Goal: Task Accomplishment & Management: Complete application form

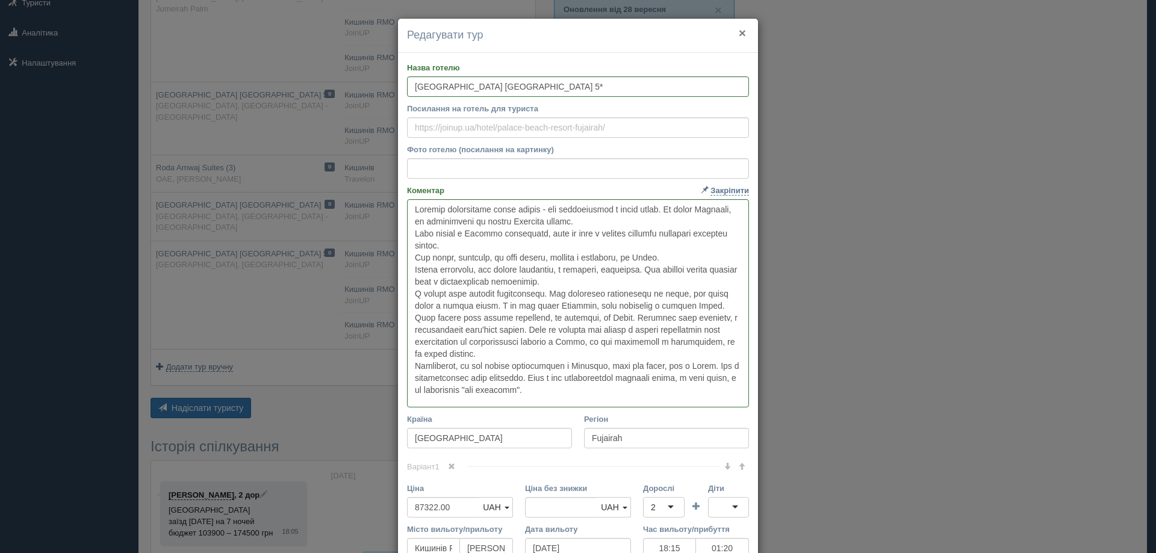
click at [739, 34] on button "×" at bounding box center [742, 32] width 7 height 13
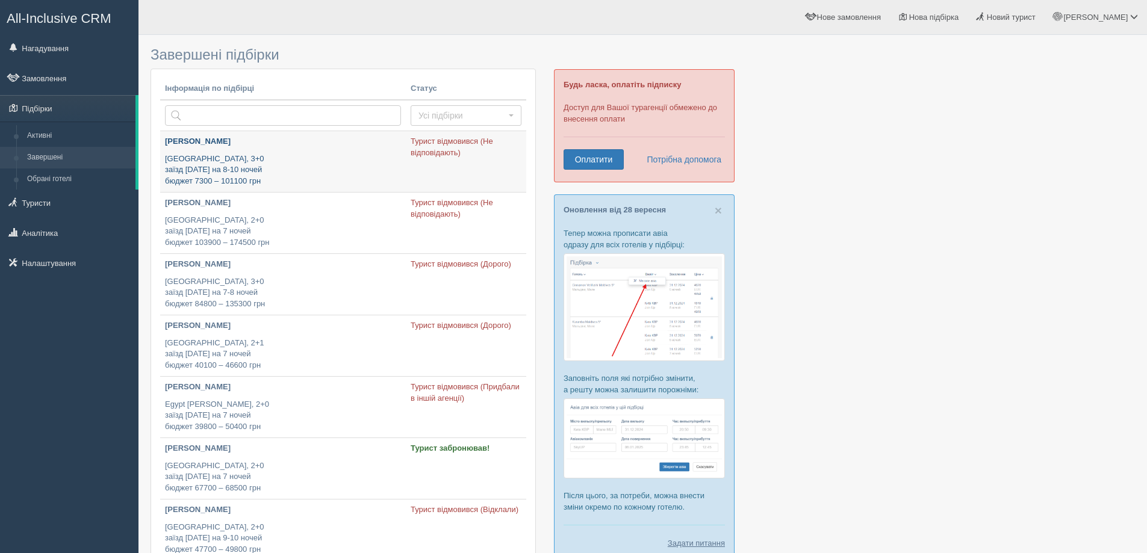
click at [201, 153] on p "Egypt, 3+0 заїзд 30 грудня на 8-10 ночей бюджет 7300 – 101100 грн" at bounding box center [283, 170] width 236 height 34
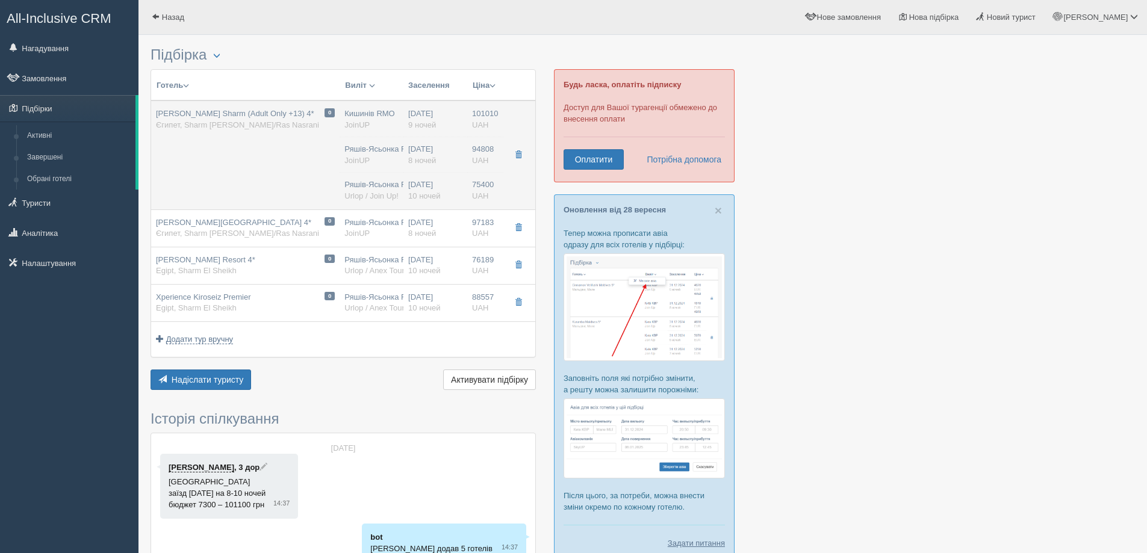
click at [209, 116] on span "[PERSON_NAME] Sharm (Adult Only +13) 4*" at bounding box center [235, 113] width 158 height 9
type input "[PERSON_NAME] Sharm (Adult Only +13) 4*"
type textarea "Loremi do 2-s ametc, adi eli seddoeiu te incidid utla. Etdolor ma aliqu e admin…"
type input "Єгипет"
type input "Sharm [PERSON_NAME]/Ras Nasrani"
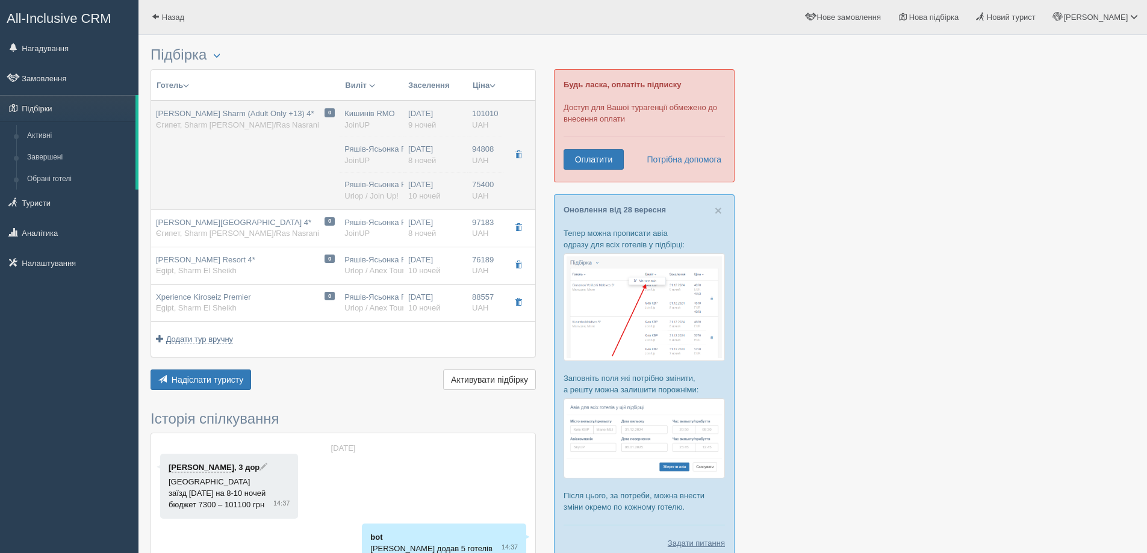
type input "101010.00"
type input "Кишинів RMO"
type input "Шарм-еш-Шейх SSH"
type input "07:10"
type input "10:30"
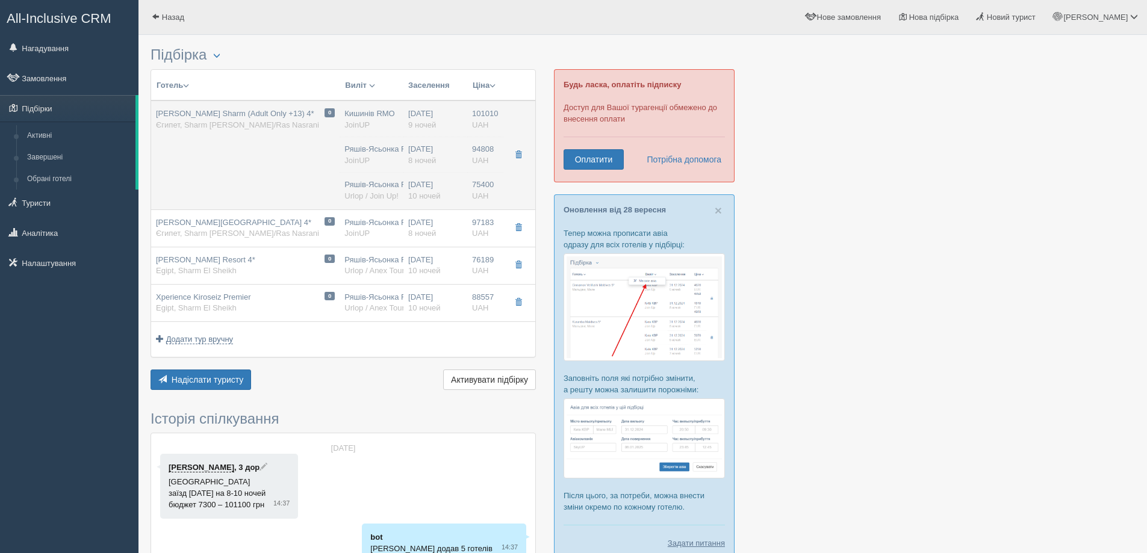
type input "FlyOne"
type input "10:30"
type input "13:50"
type input "9"
type input "Standard Room"
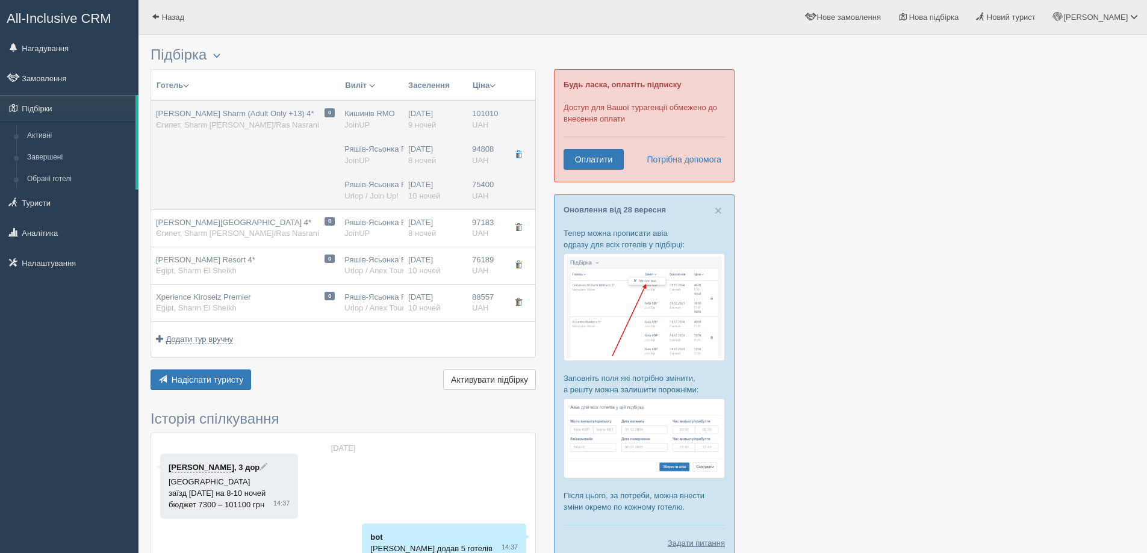
type input "AI"
type input "JoinUP"
type input "[URL][DOMAIN_NAME]"
type input "94808.00"
type input "Ряшів-Ясьонка RZE"
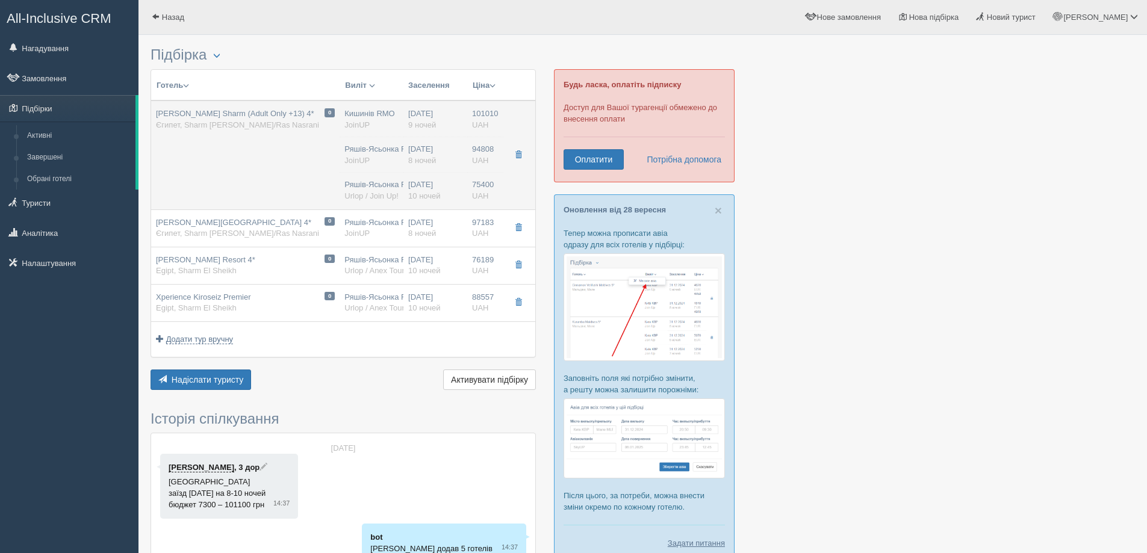
type input "Шарм-еш-Шейх SSH"
type input "14:00"
type input "19:00"
type input "SkyUp MT"
type input "17:45"
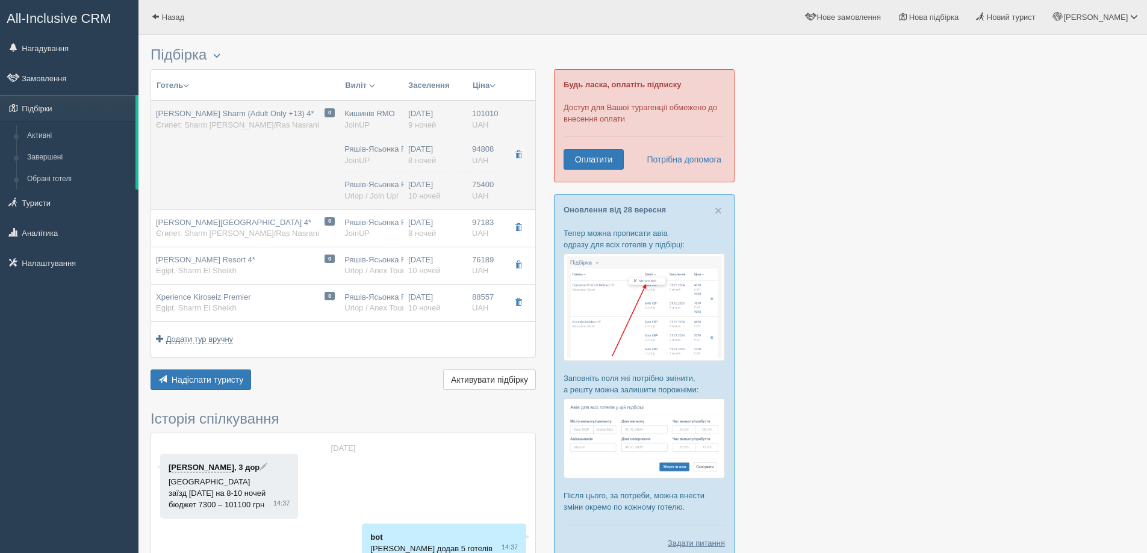
type input "21:00"
type input "8"
type input "Standard Room"
type input "AI"
type input "JoinUP"
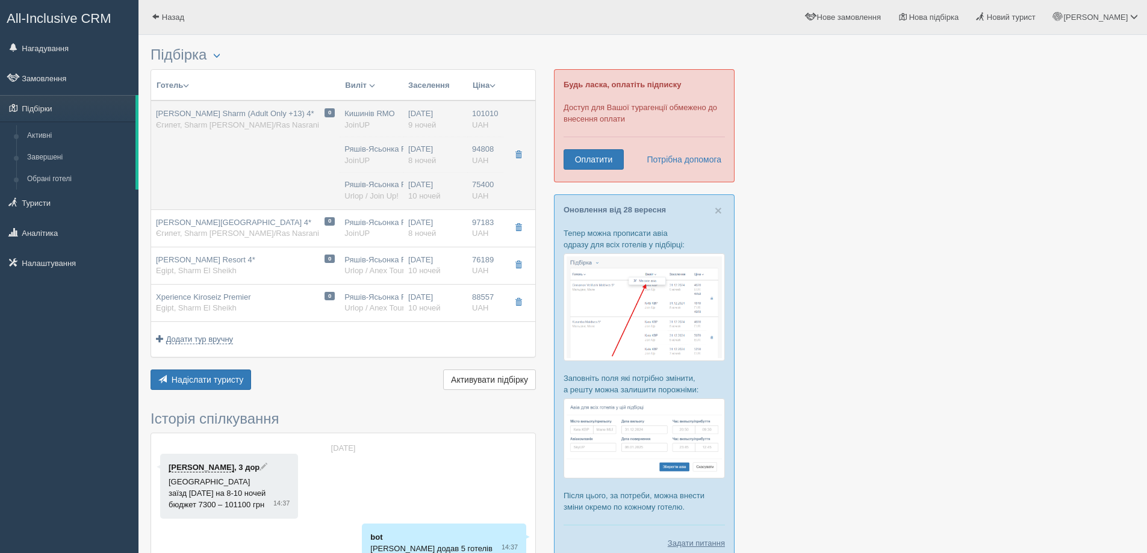
type input "[URL][DOMAIN_NAME]"
type input "75400.00"
type input "Ряшів-Ясьонка RZE"
type input "Шарм-еш-Шейх SSH"
type input "22:00"
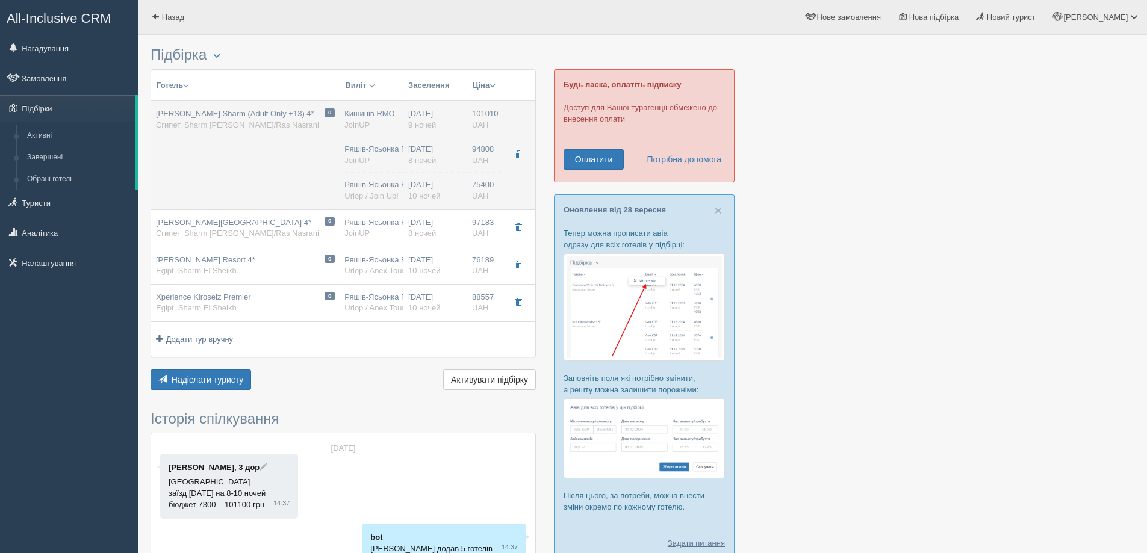
type input "03:00"
type input "Brak informacji"
type input "18:45"
type input "22:00"
type input "10"
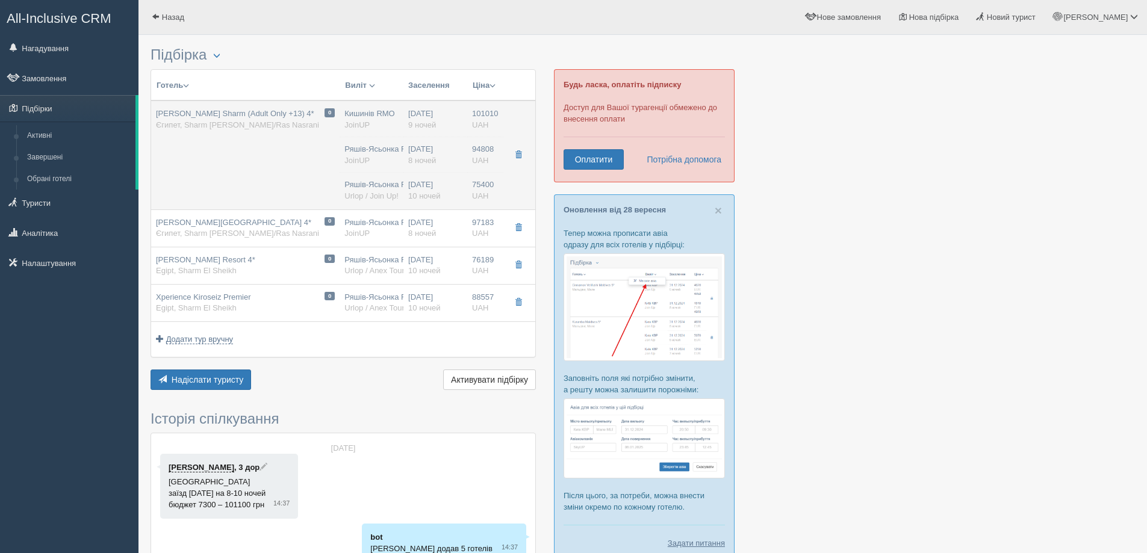
type input "pokój dla 3 osób"
type input "all inclusive"
type input "Urlop / Join Up!"
type input "[URL][DOMAIN_NAME][PERSON_NAME]"
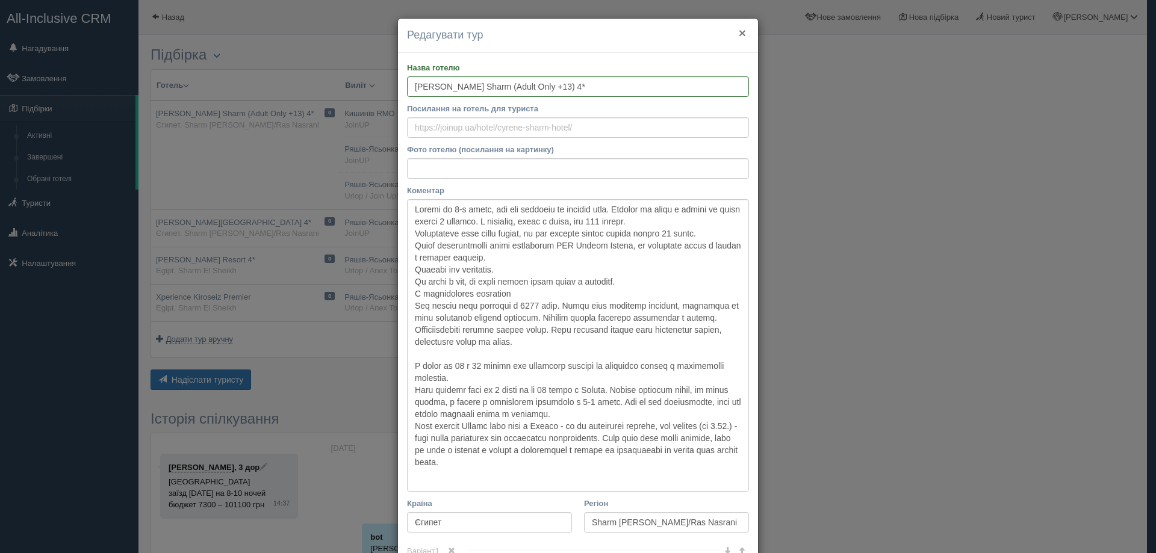
click at [740, 31] on button "×" at bounding box center [742, 32] width 7 height 13
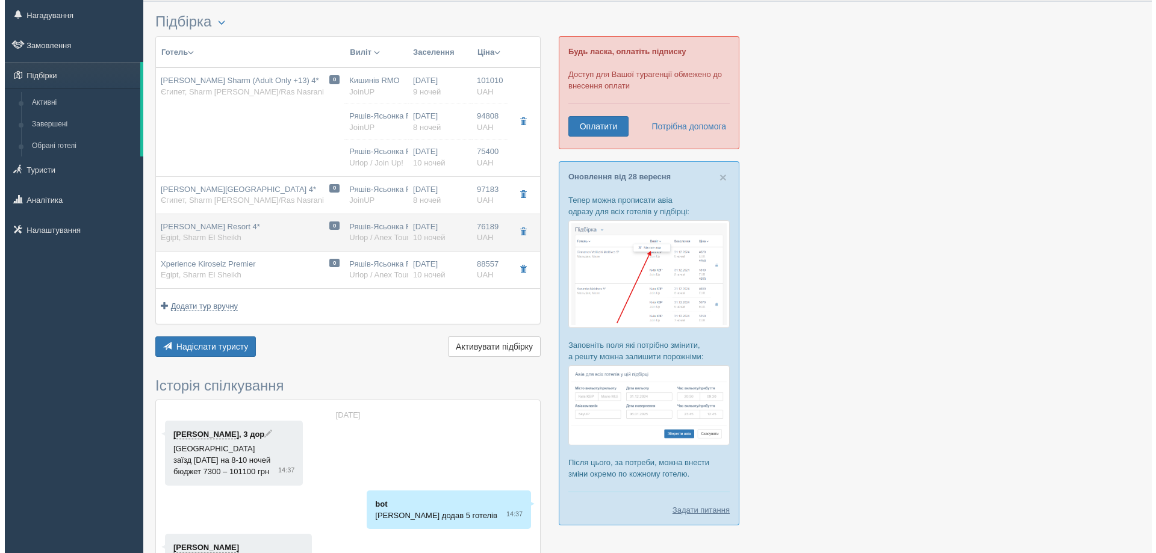
scroll to position [20, 0]
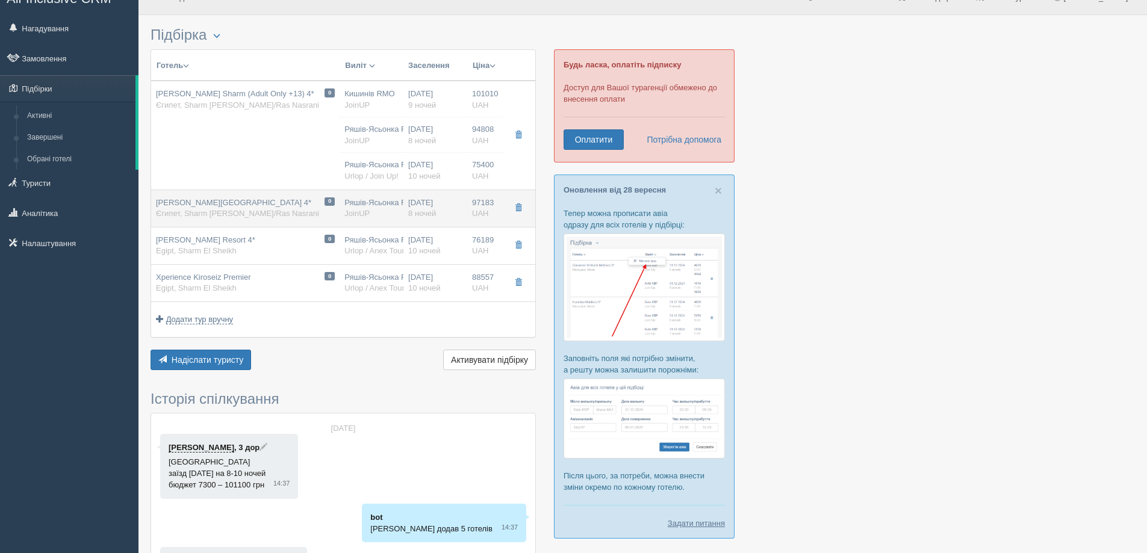
click at [211, 206] on span "[PERSON_NAME][GEOGRAPHIC_DATA] 4*" at bounding box center [233, 202] width 155 height 9
type input "[PERSON_NAME][GEOGRAPHIC_DATA] 4*"
type textarea "Готель споріднений з попереднім [PERSON_NAME] Cyrene Sharm Resort 4*. Якість і …"
type input "97183.00"
type input "Ряшів-Ясьонка RZE"
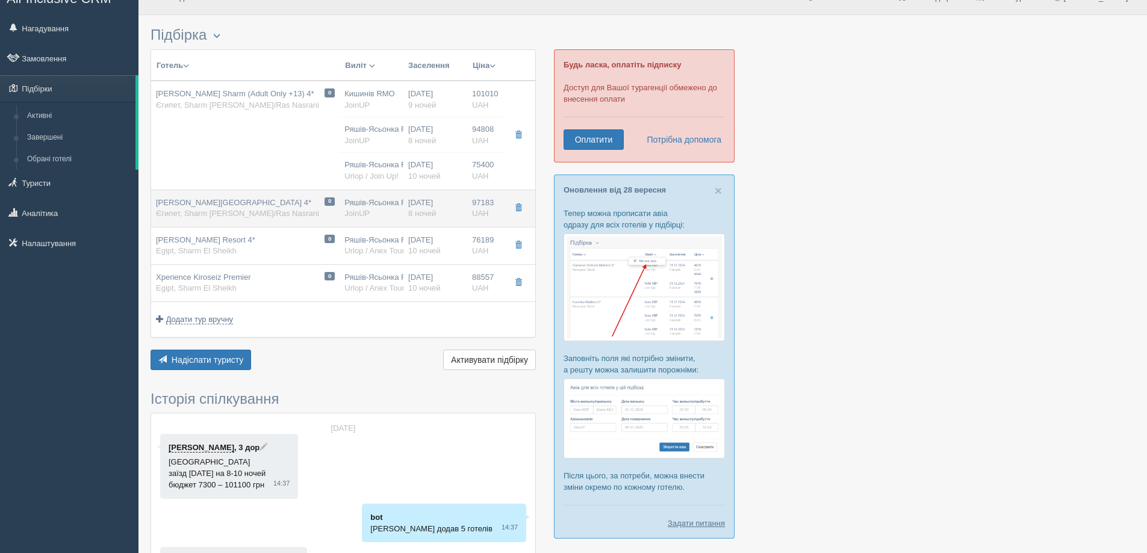
type input "14:00"
type input "19:00"
type input "SkyUp MT"
type input "17:45"
type input "21:00"
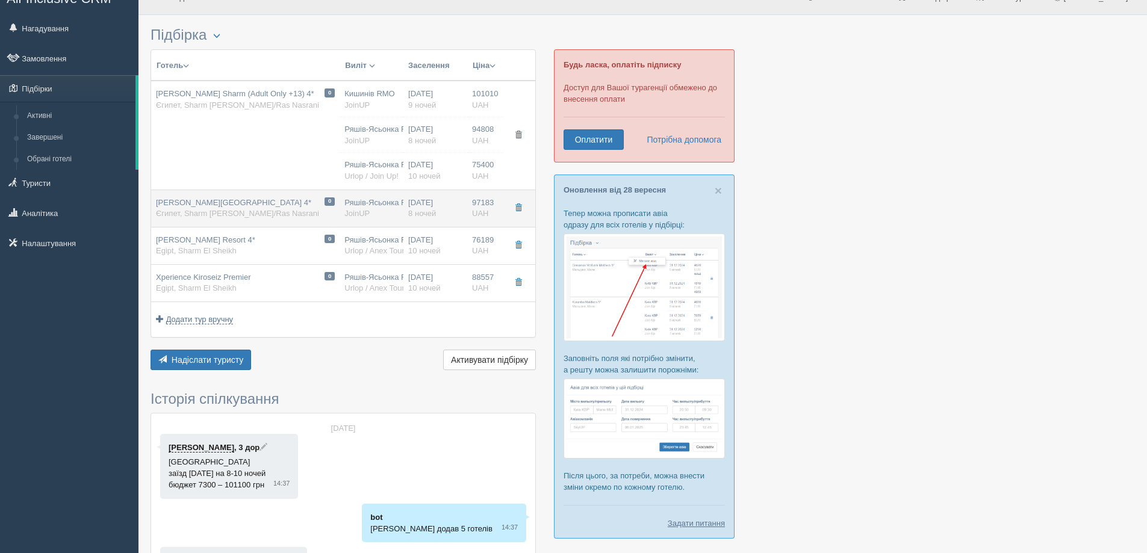
type input "8"
type input "[URL][DOMAIN_NAME]"
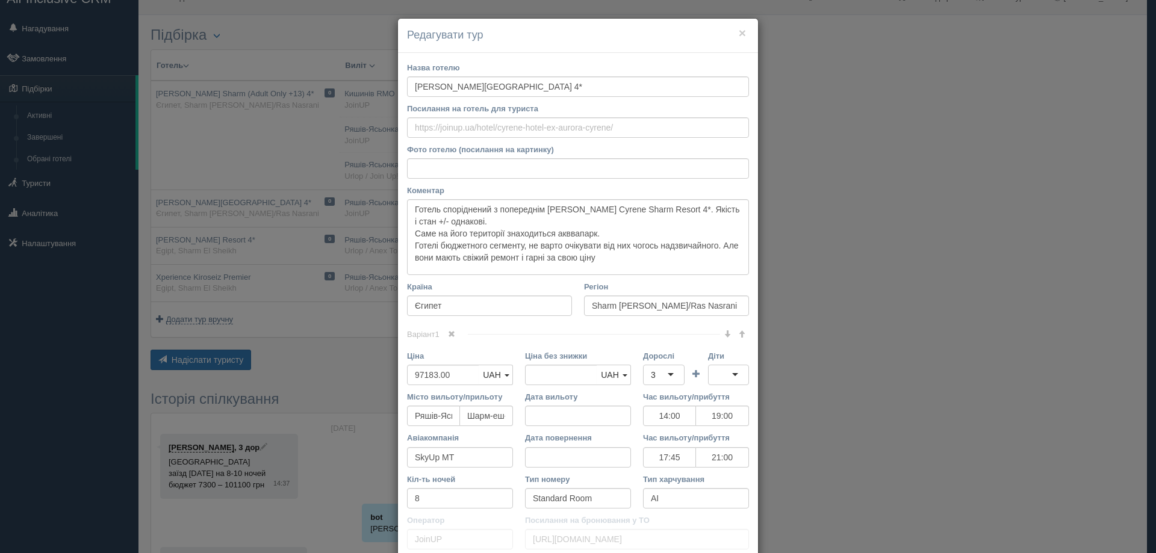
click at [202, 91] on div "× Редагувати тур Назва готелю [PERSON_NAME][GEOGRAPHIC_DATA]* Посилання на готе…" at bounding box center [578, 276] width 1156 height 553
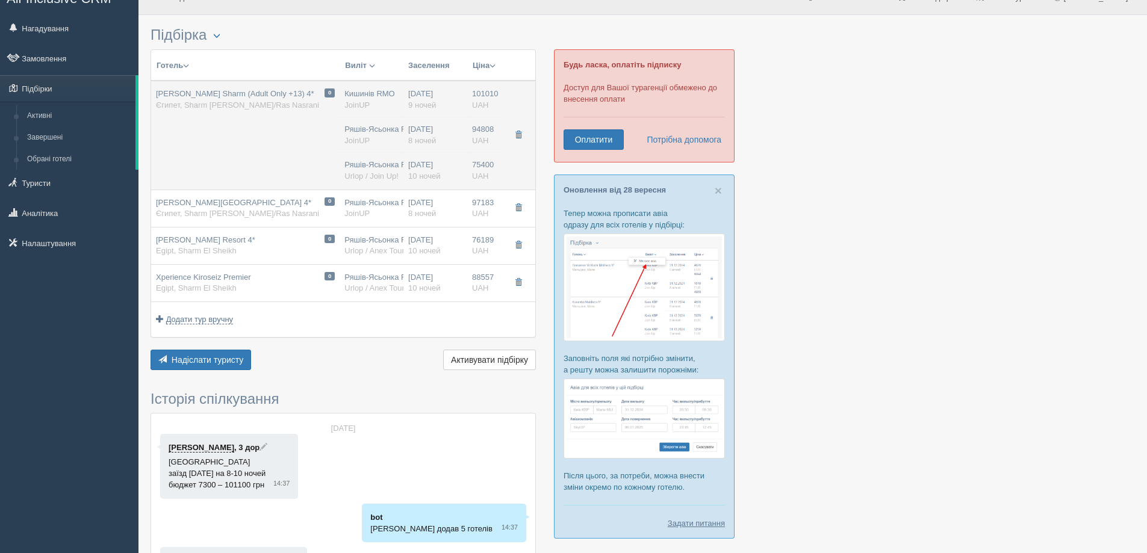
click at [232, 96] on span "[PERSON_NAME] Sharm (Adult Only +13) 4*" at bounding box center [235, 93] width 158 height 9
type input "[PERSON_NAME] Sharm (Adult Only +13) 4*"
type textarea "Loremi do 2-s ametc, adi eli seddoeiu te incidid utla. Etdolor ma aliqu e admin…"
type input "101010.00"
type input "Кишинів RMO"
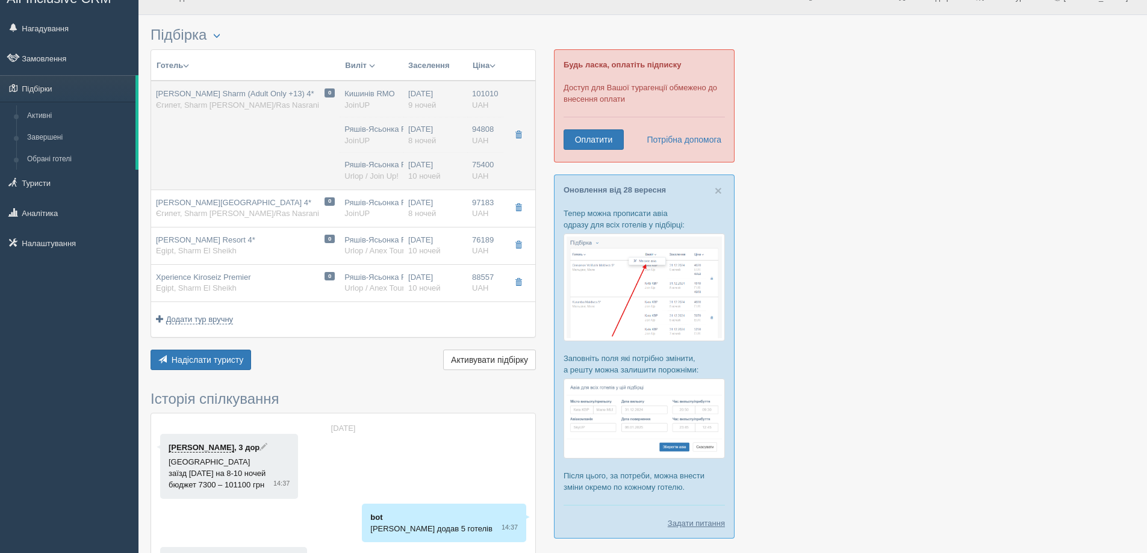
type input "07:10"
type input "10:30"
type input "FlyOne"
type input "10:30"
type input "13:50"
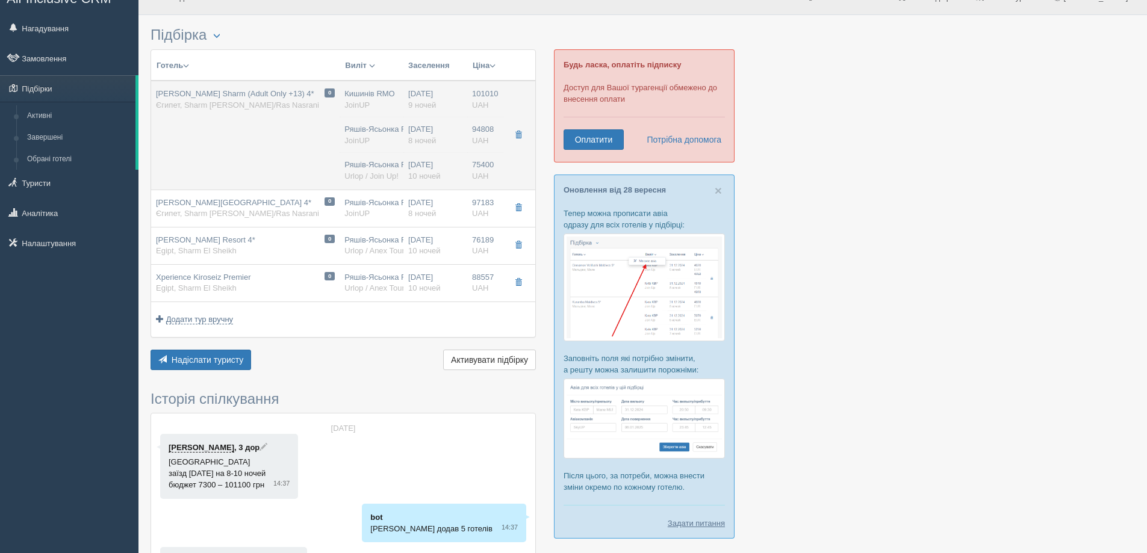
type input "9"
type input "[URL][DOMAIN_NAME]"
type input "94808.00"
type input "Ряшів-Ясьонка RZE"
type input "Шарм-еш-Шейх SSH"
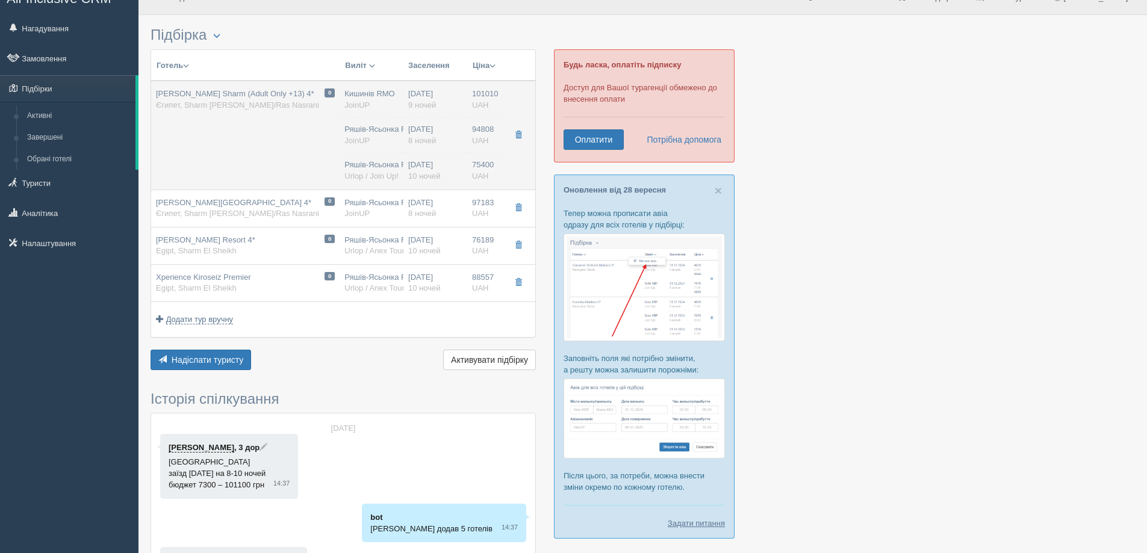
type input "14:00"
type input "19:00"
type input "SkyUp MT"
type input "17:45"
type input "21:00"
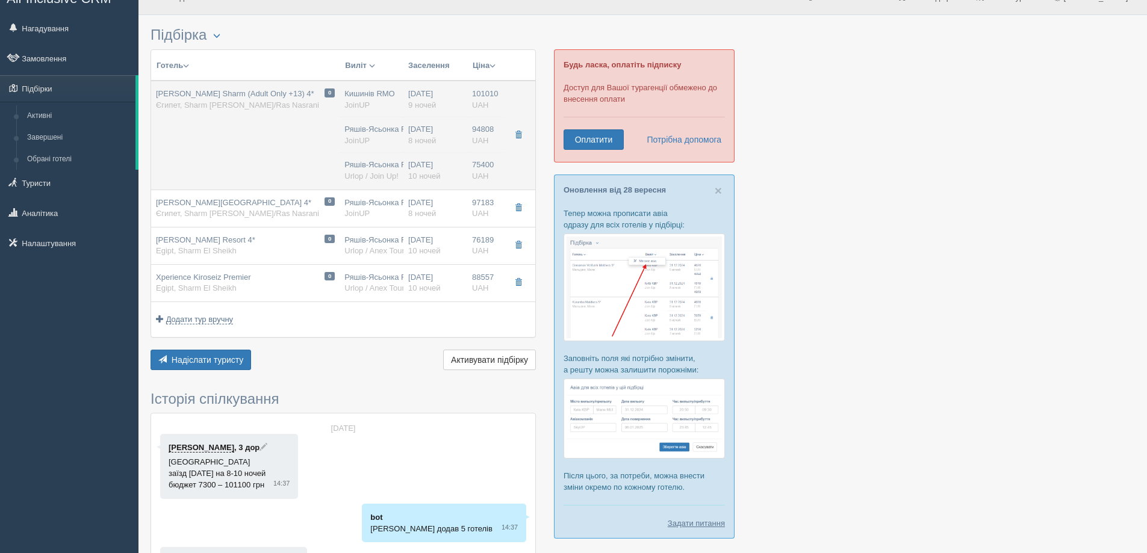
type input "8"
type input "Standard Room"
type input "AI"
type input "JoinUP"
type input "[URL][DOMAIN_NAME]"
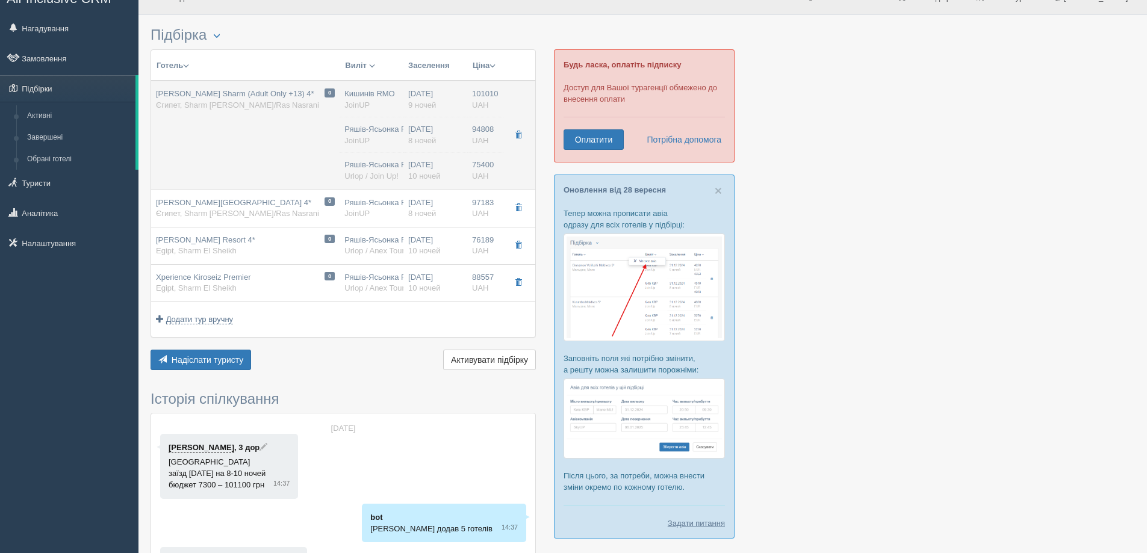
type input "75400.00"
type input "Ряшів-Ясьонка RZE"
type input "Шарм-еш-Шейх SSH"
type input "22:00"
type input "03:00"
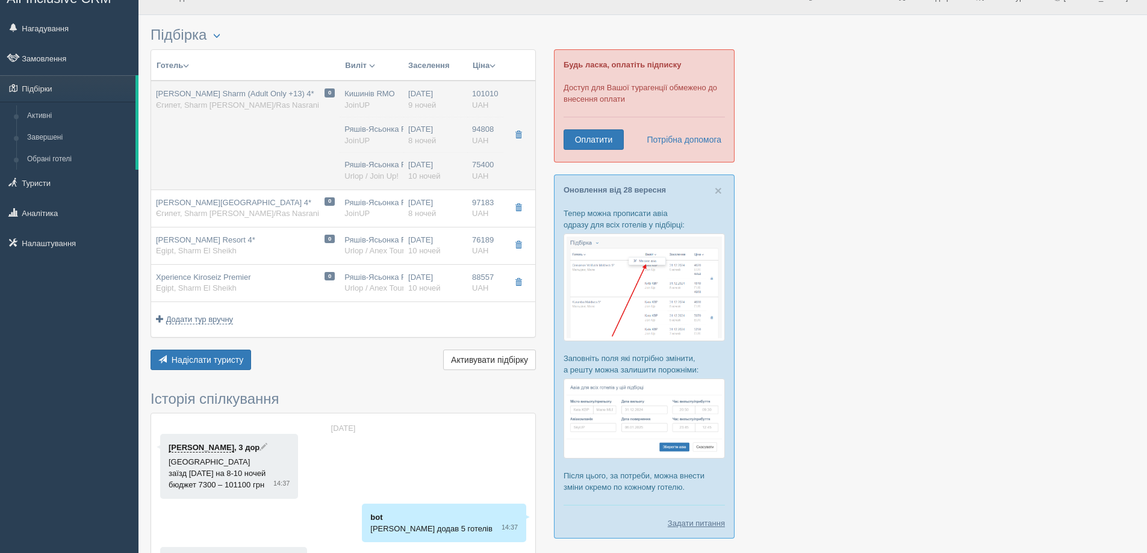
type input "Brak informacji"
type input "18:45"
type input "22:00"
type input "10"
type input "pokój dla 3 osób"
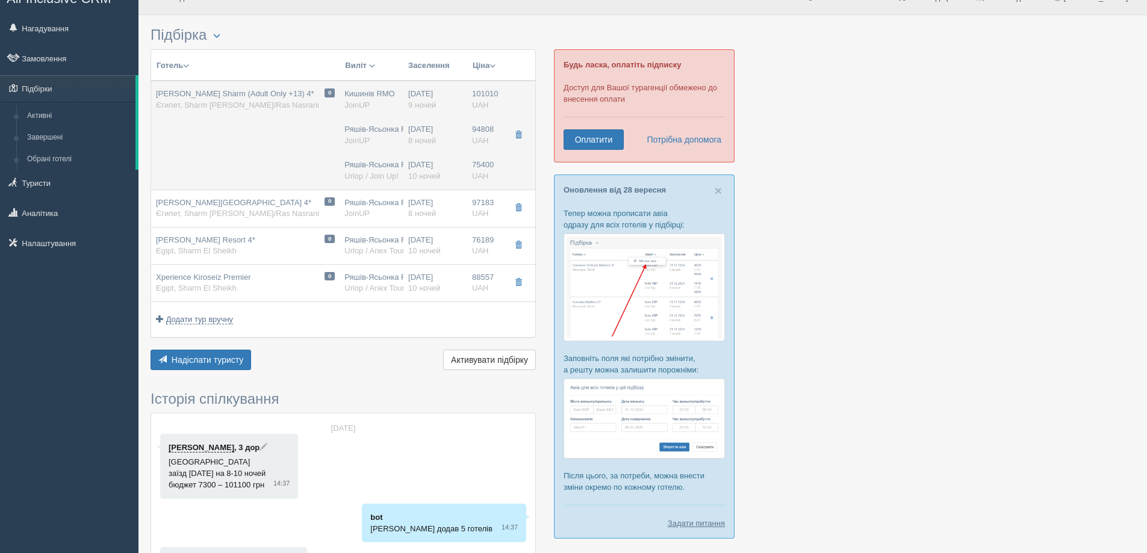
type input "all inclusive"
type input "Urlop / Join Up!"
type input "[URL][DOMAIN_NAME][PERSON_NAME]"
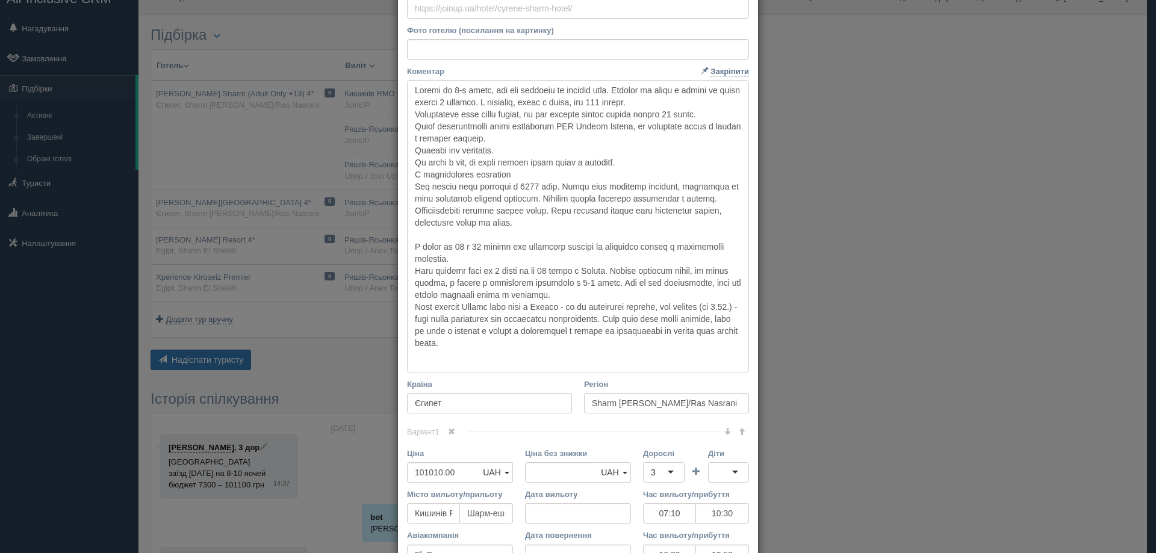
scroll to position [120, 0]
drag, startPoint x: 407, startPoint y: 206, endPoint x: 592, endPoint y: 305, distance: 209.5
click at [592, 305] on textarea "Коментар Основний опис Додатковий опис Закріпити Збережено Необхідно вказати на…" at bounding box center [578, 225] width 342 height 293
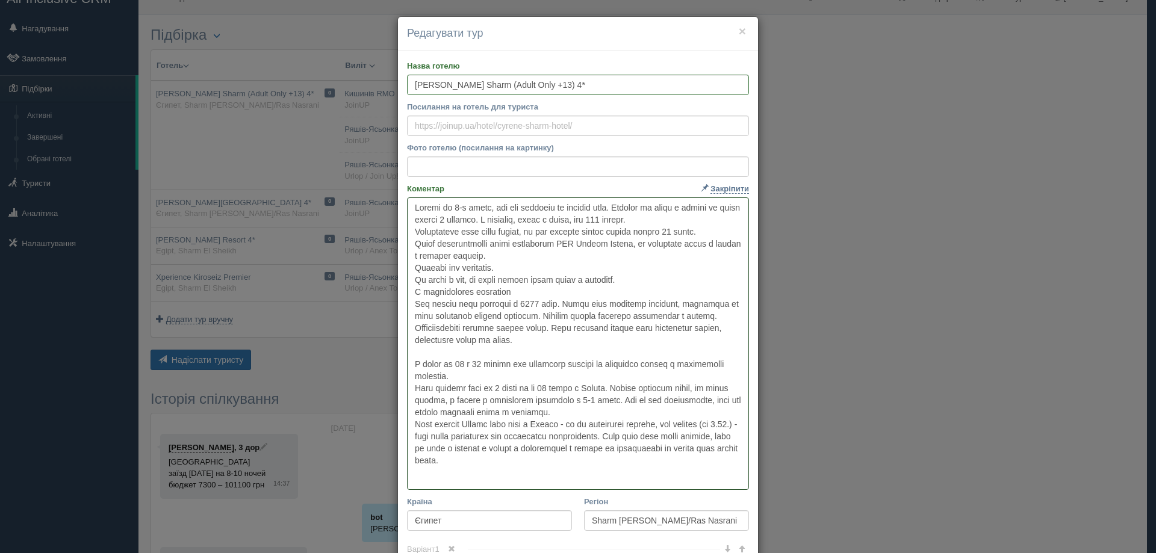
scroll to position [0, 0]
